Goal: Task Accomplishment & Management: Manage account settings

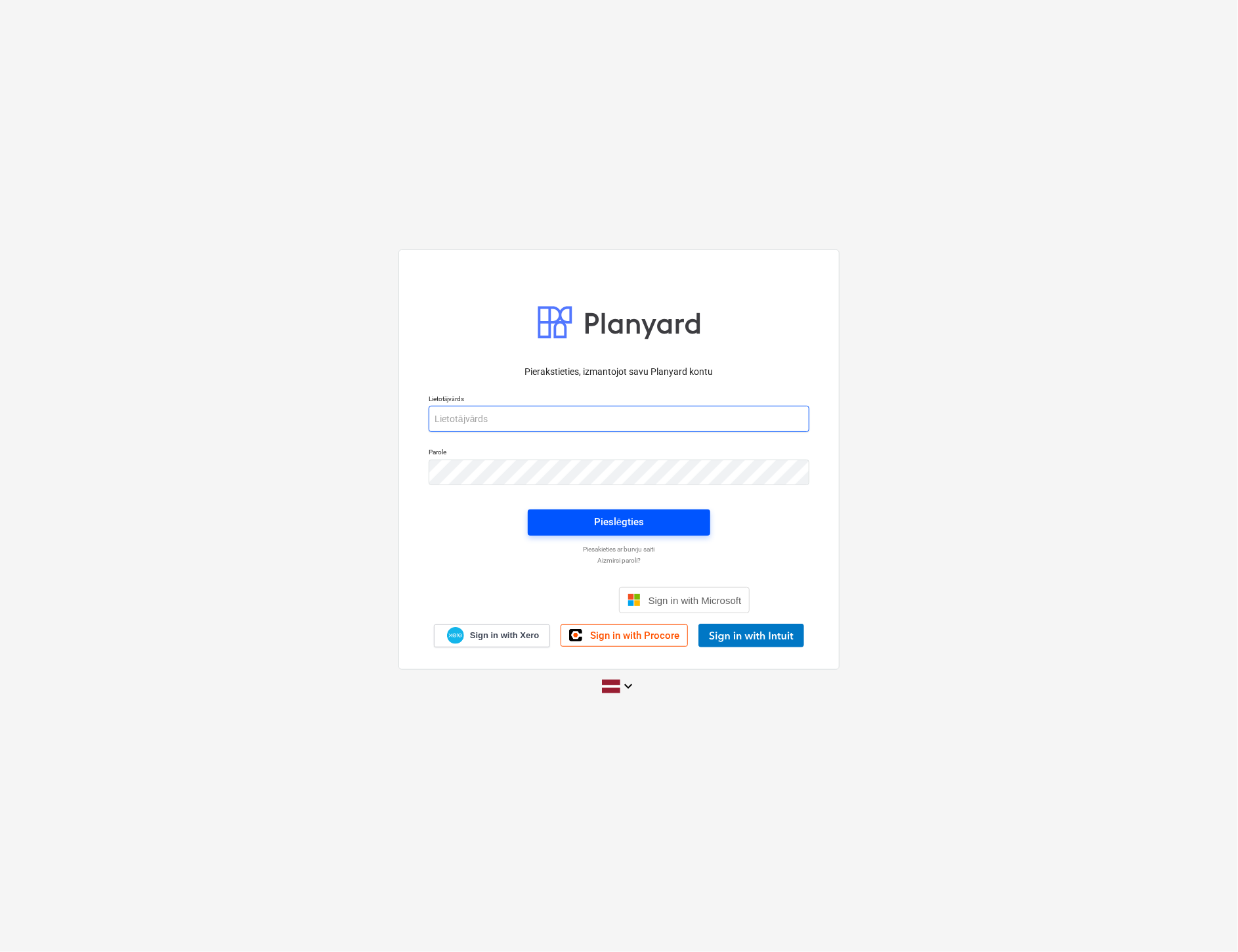
type input "[EMAIL_ADDRESS][DOMAIN_NAME]"
click at [614, 524] on div "Pieslēgties" at bounding box center [619, 522] width 50 height 17
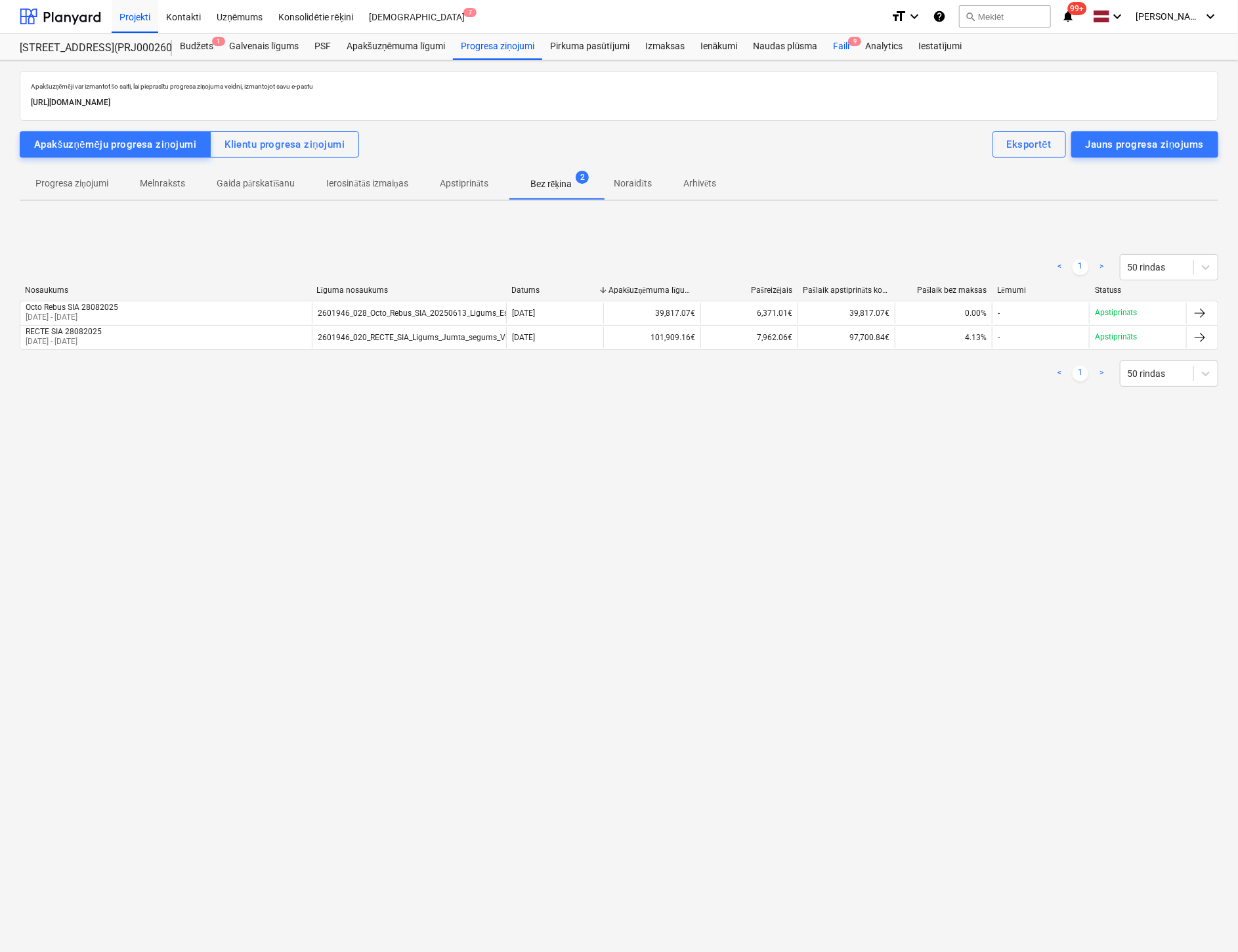
click at [851, 46] on span "9" at bounding box center [854, 41] width 13 height 9
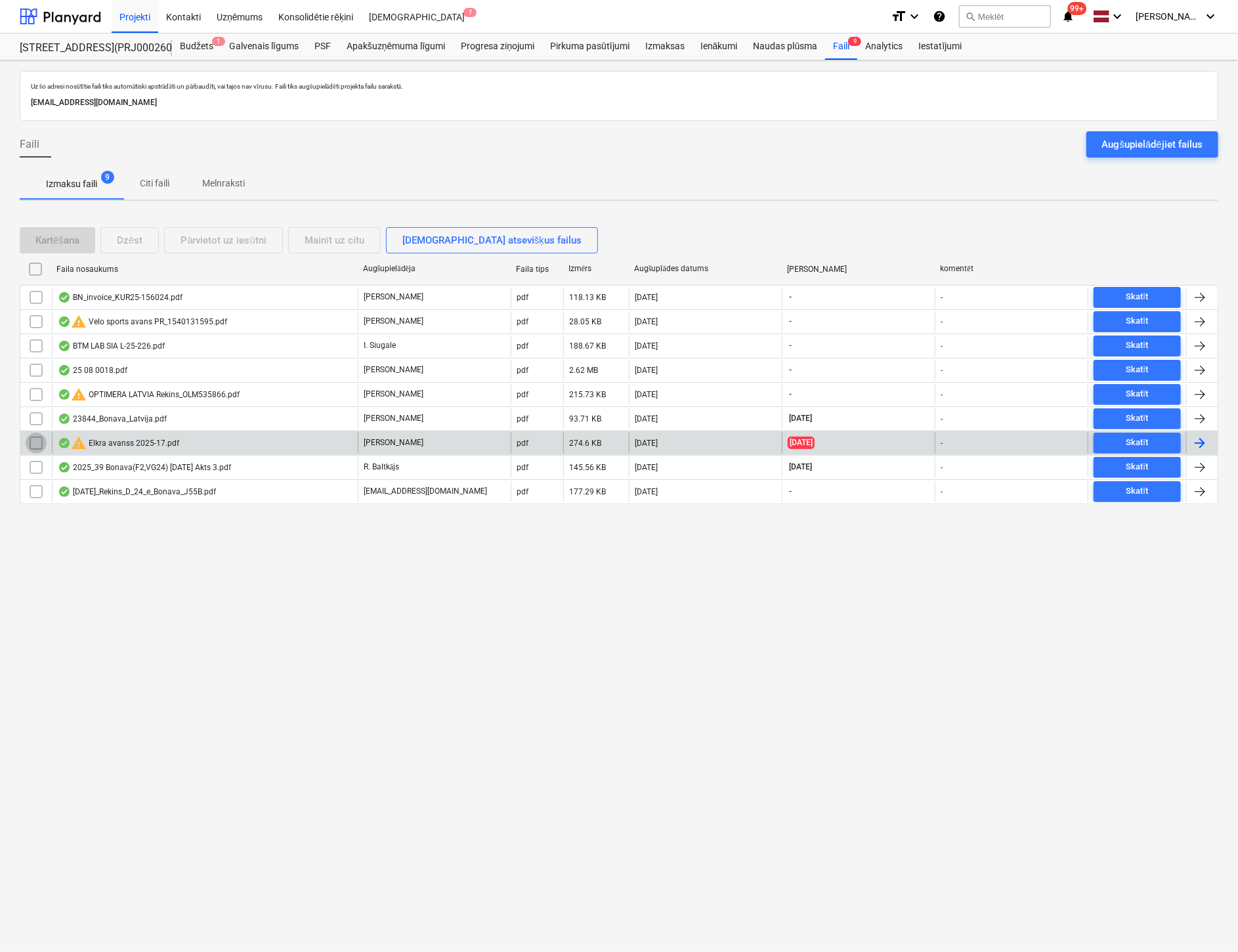
click at [32, 439] on input "checkbox" at bounding box center [36, 443] width 21 height 21
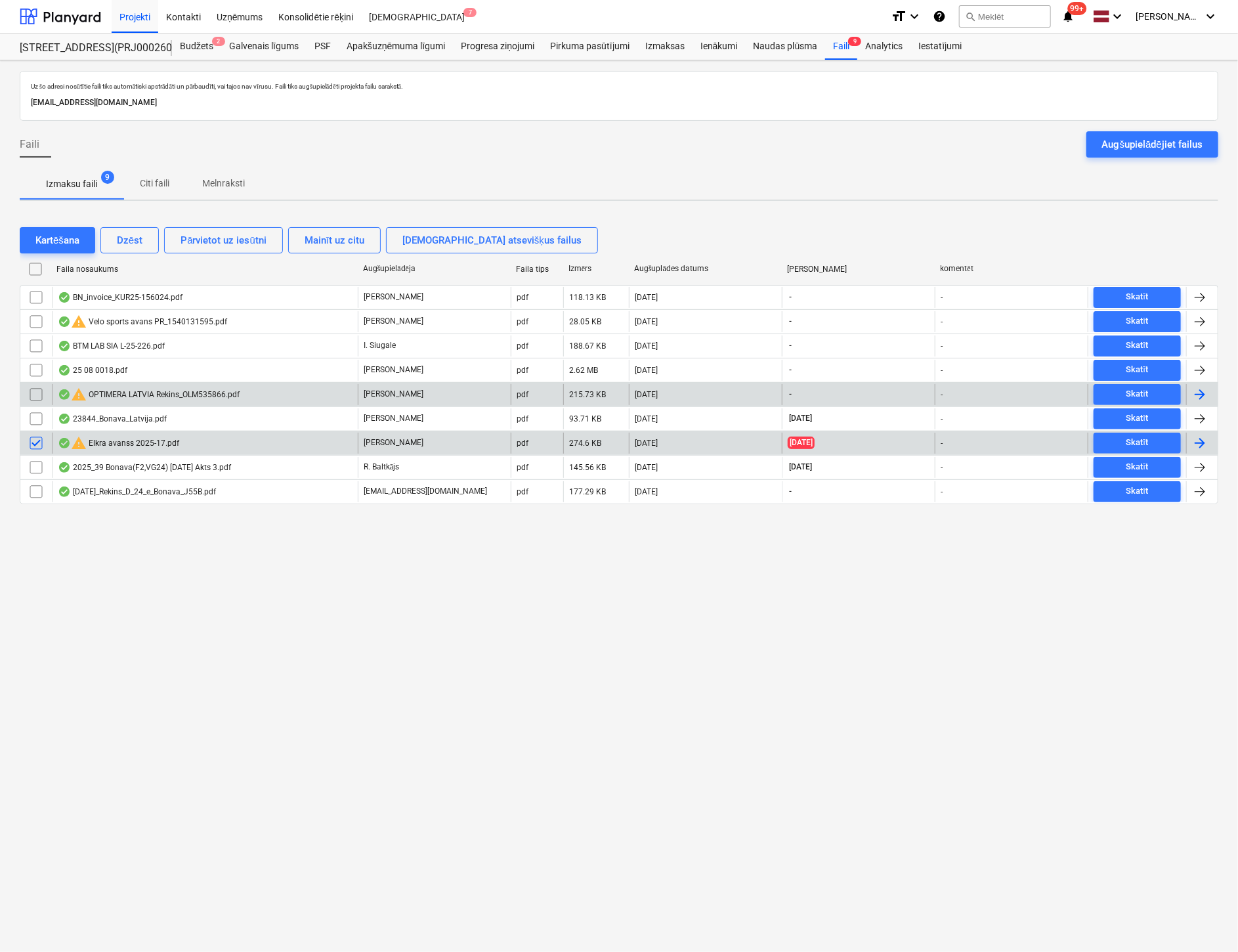
click at [29, 397] on input "checkbox" at bounding box center [36, 395] width 21 height 21
click at [37, 434] on input "checkbox" at bounding box center [36, 443] width 21 height 21
click at [135, 239] on div "Dzēst" at bounding box center [130, 239] width 26 height 17
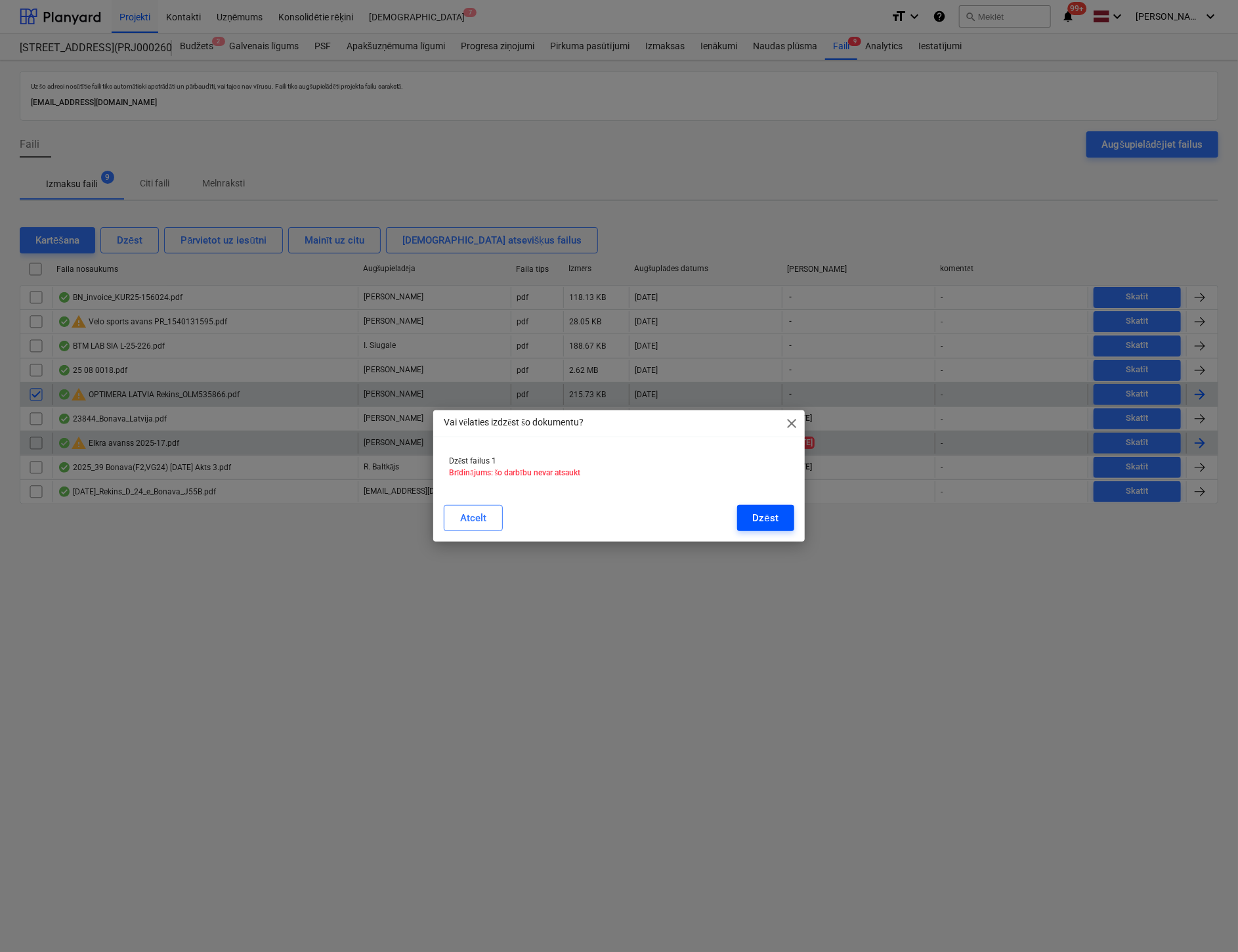
click at [767, 516] on div "Dzēst" at bounding box center [766, 518] width 26 height 17
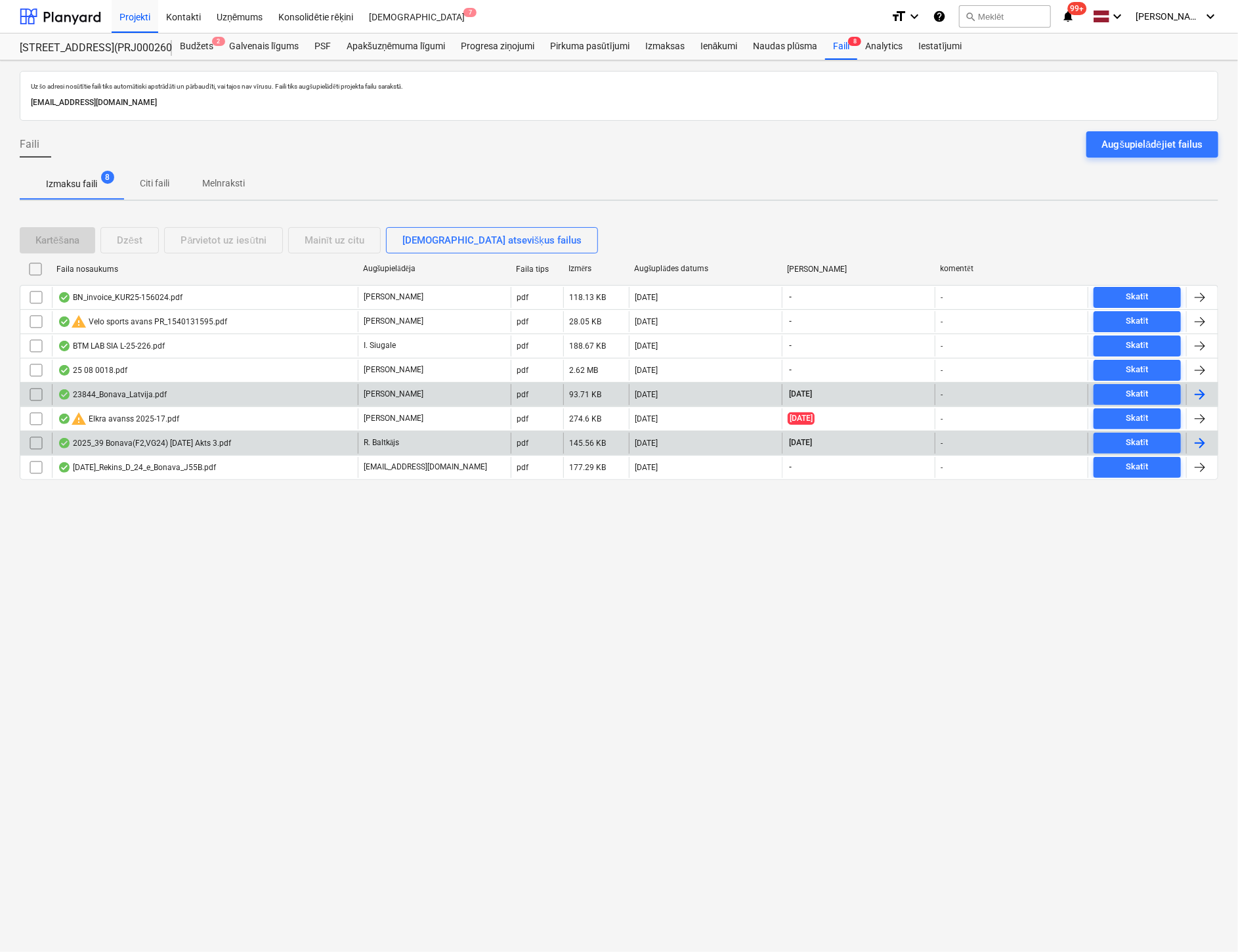
drag, startPoint x: 1128, startPoint y: 615, endPoint x: 1120, endPoint y: 613, distance: 8.2
click at [1124, 615] on div "Uz šo adresi nosūtītie faili tiks automātiski apstrādāti un pārbaudīti, vai taj…" at bounding box center [619, 506] width 1238 height 891
click at [485, 48] on div "Progresa ziņojumi" at bounding box center [498, 47] width 89 height 26
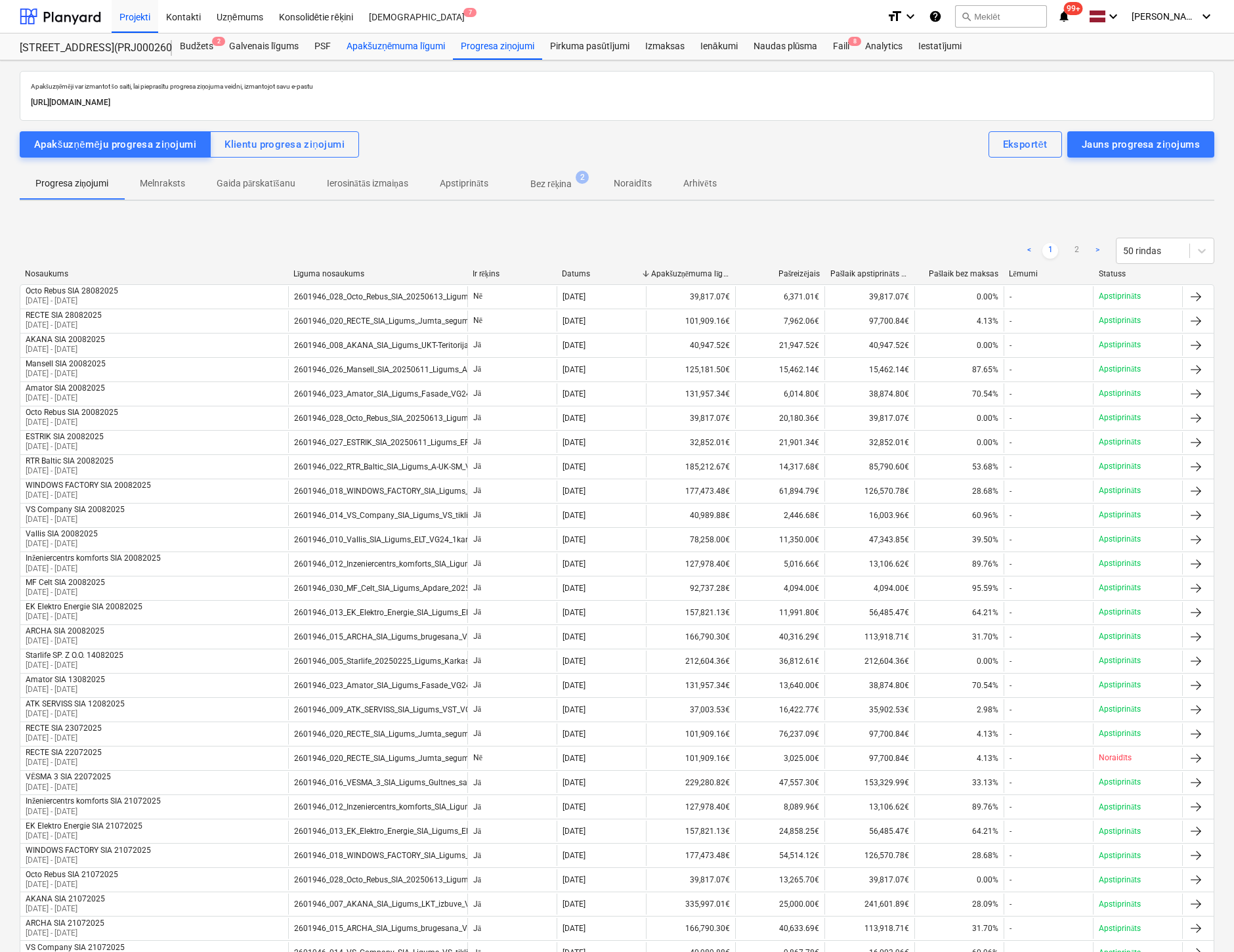
click at [392, 47] on div "Apakšuzņēmuma līgumi" at bounding box center [395, 47] width 114 height 26
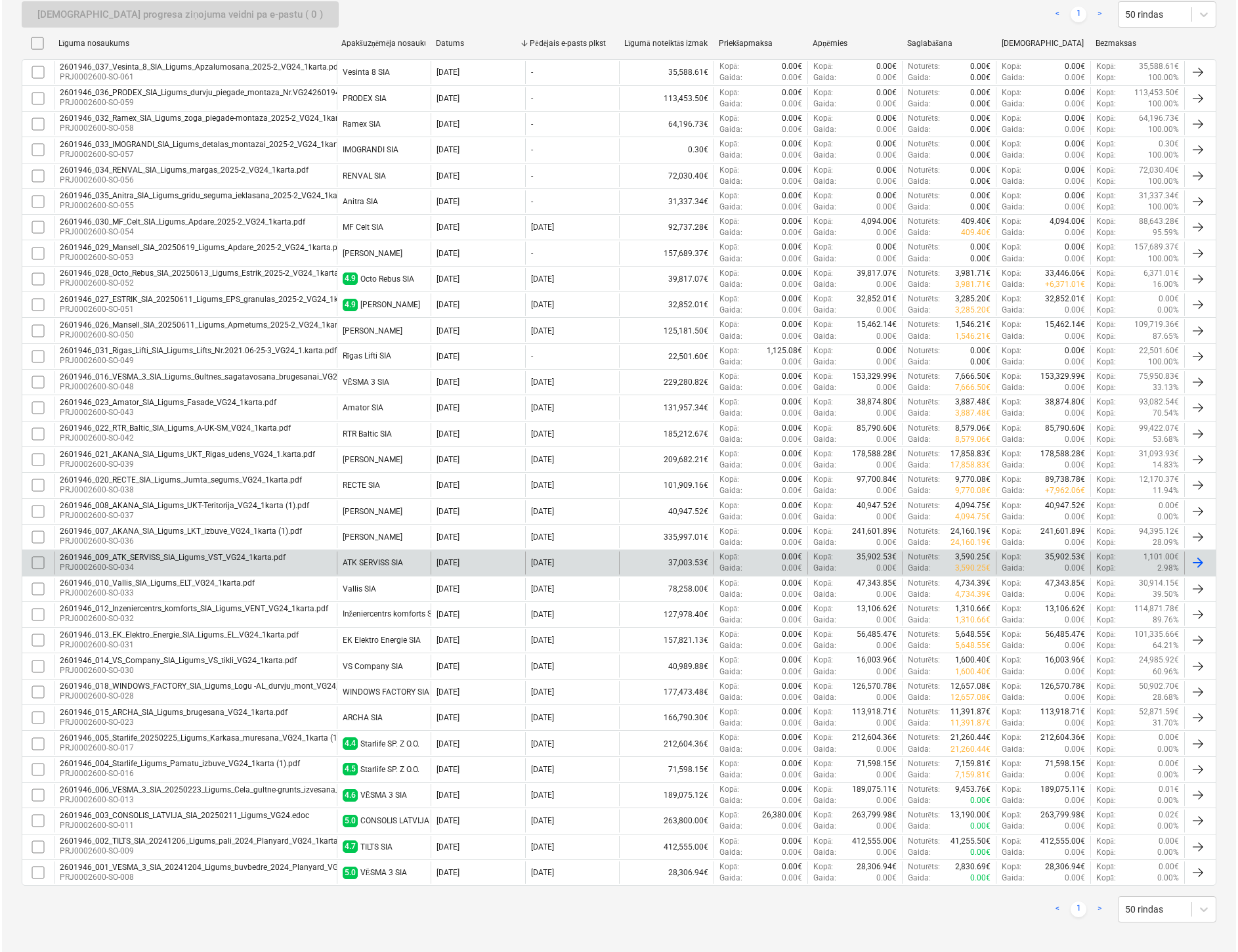
scroll to position [250, 0]
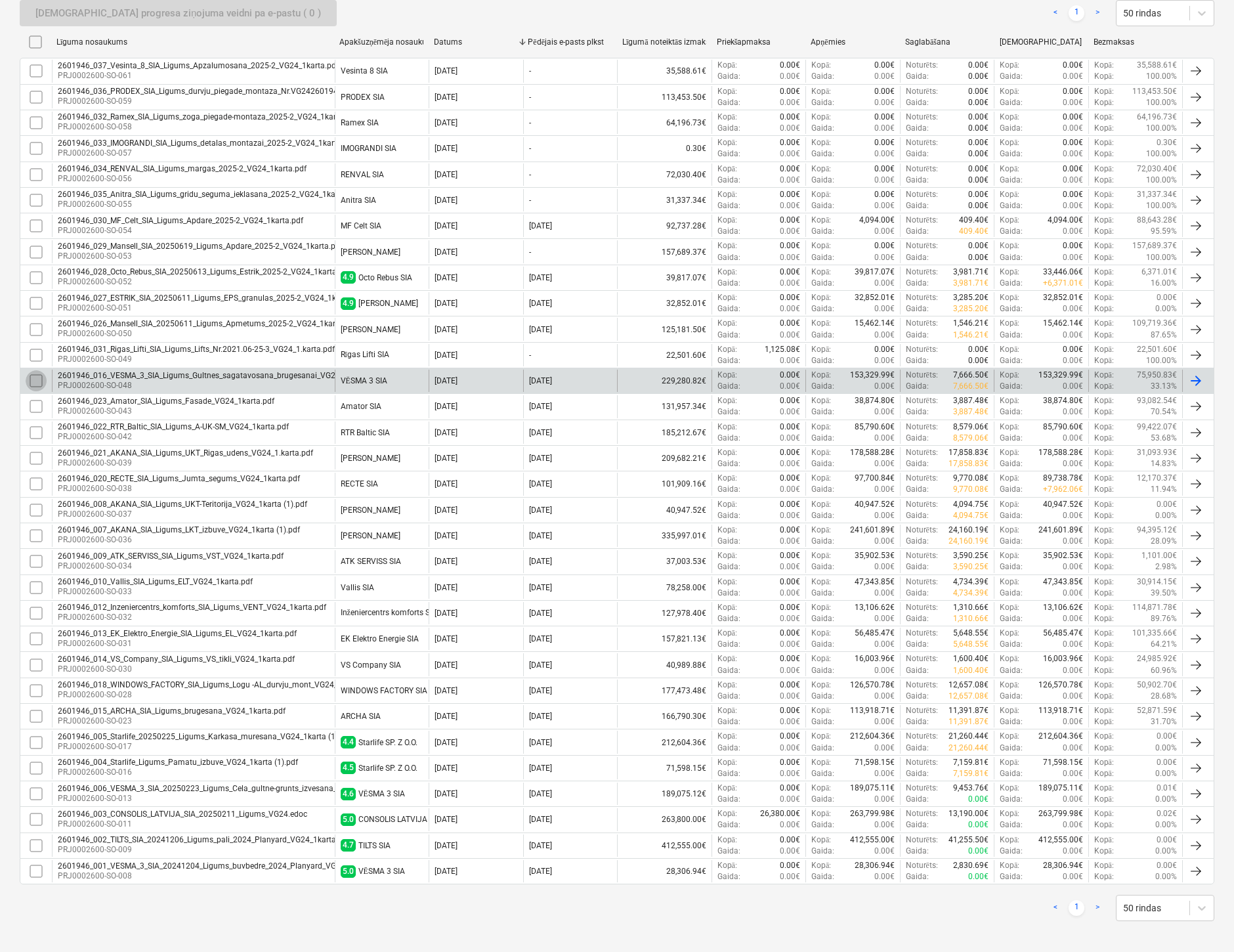
click at [32, 375] on input "checkbox" at bounding box center [36, 381] width 21 height 21
click at [131, 15] on div "[DEMOGRAPHIC_DATA] progresa ziņojuma veidni pa e-pastu ( 1 )" at bounding box center [178, 13] width 285 height 17
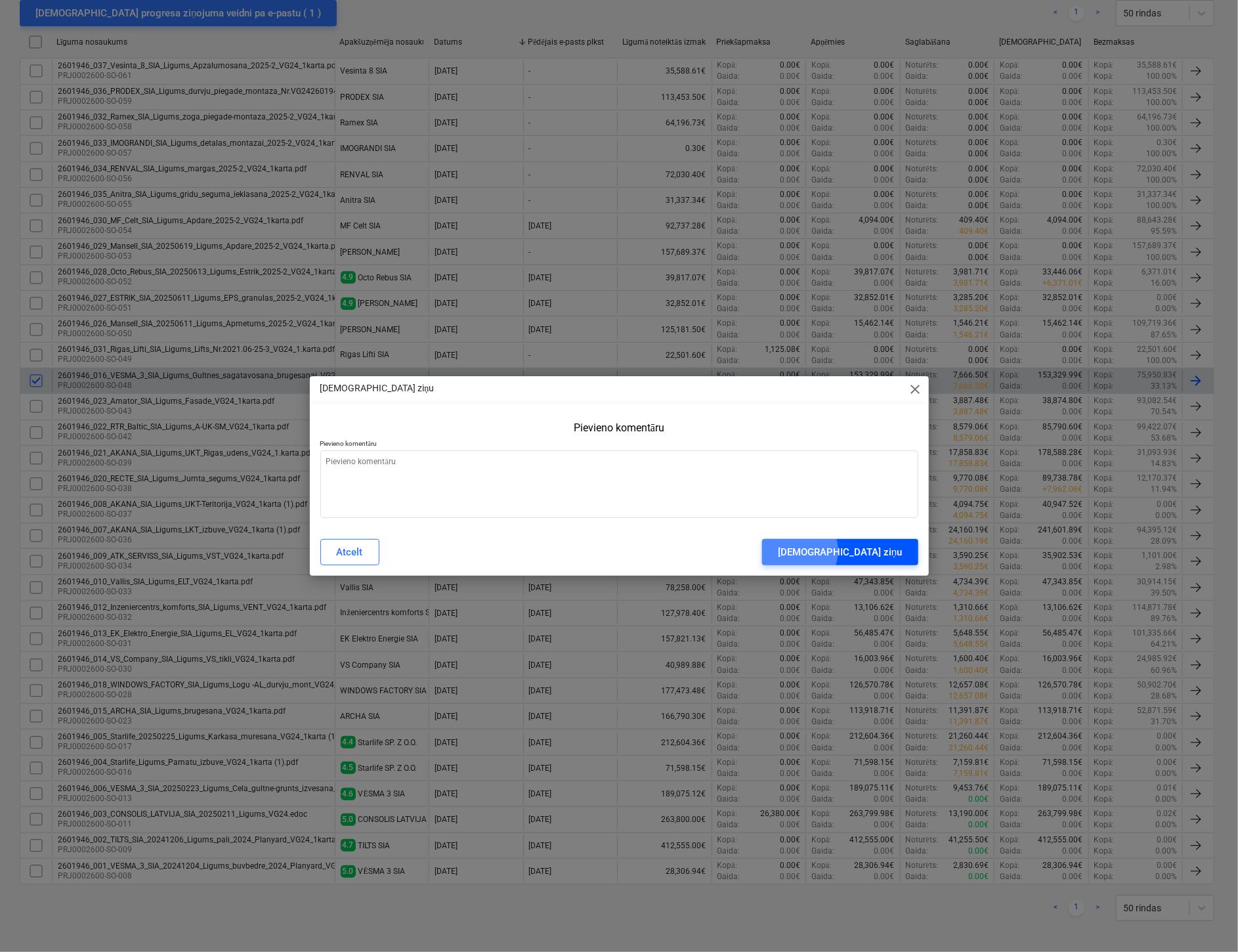
click at [876, 551] on div "[DEMOGRAPHIC_DATA] ziņu" at bounding box center [840, 552] width 124 height 17
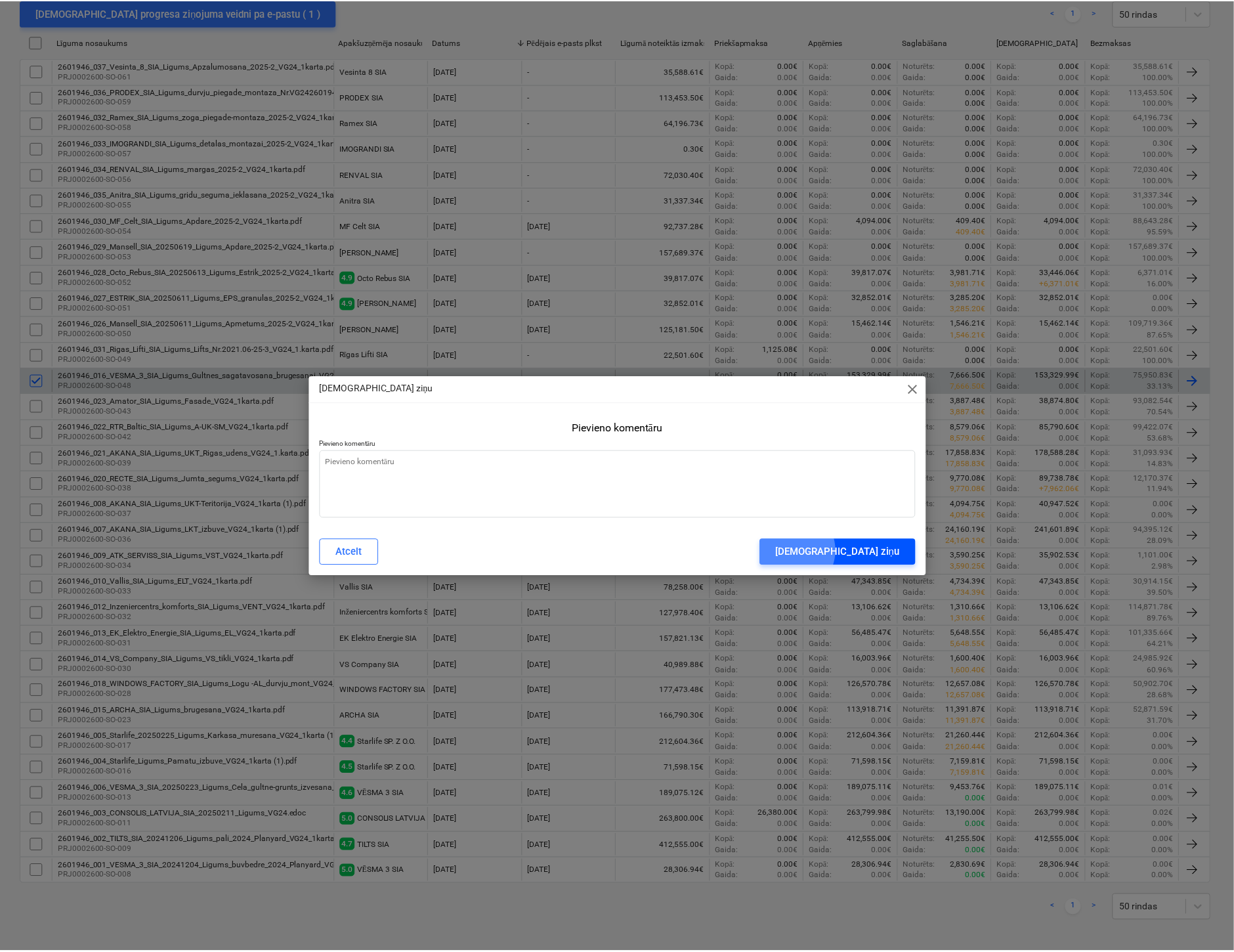
scroll to position [249, 0]
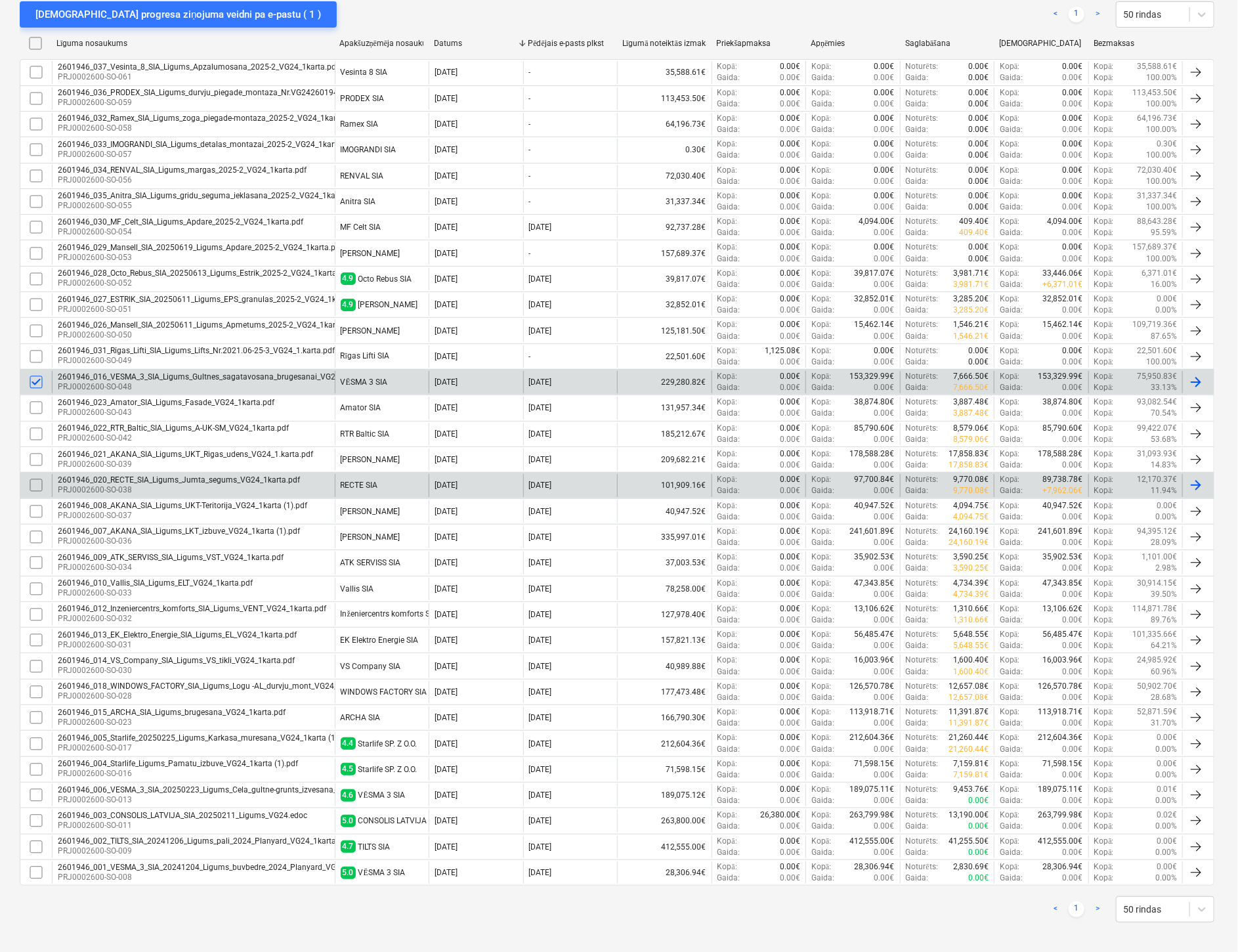
type textarea "x"
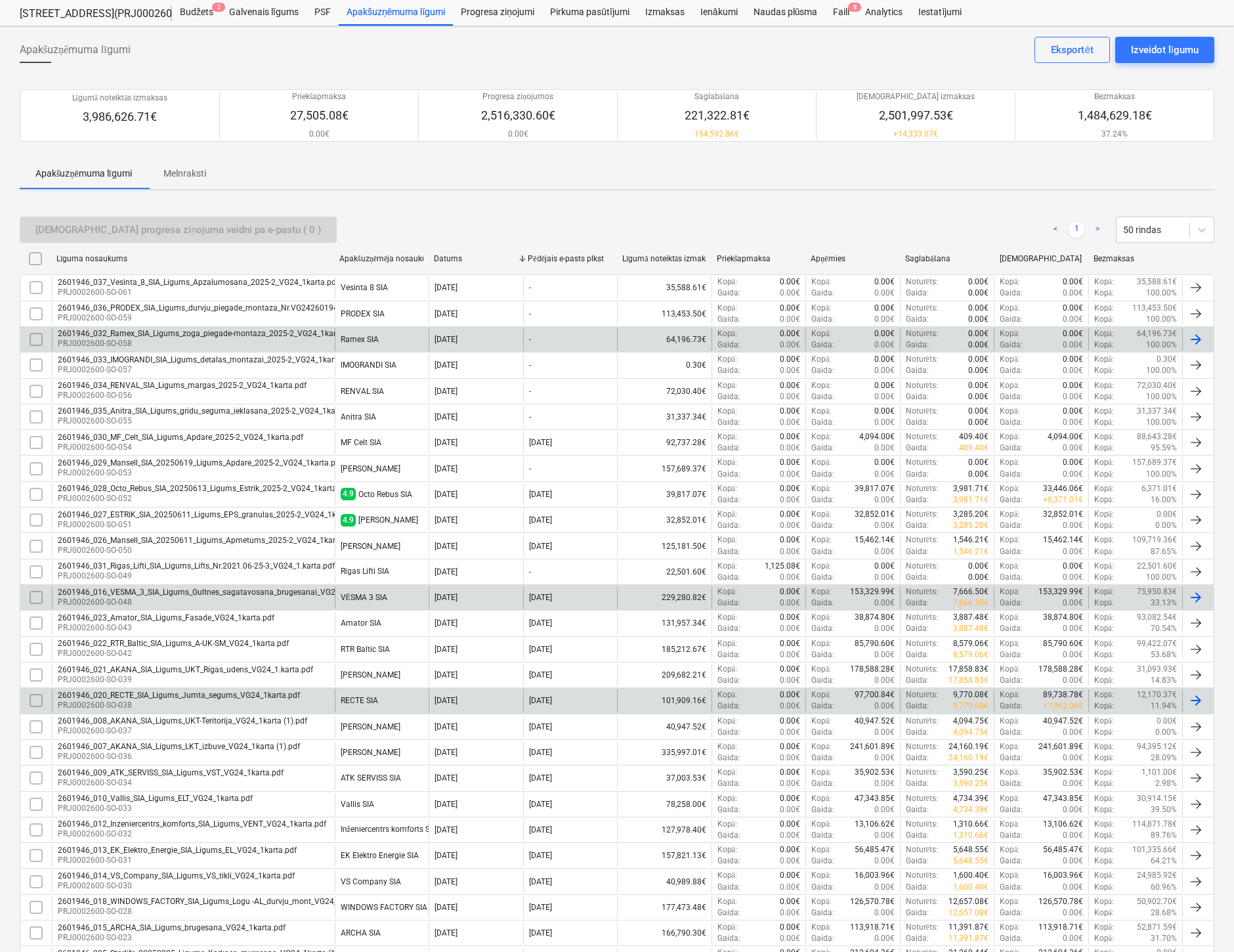
scroll to position [0, 0]
